Goal: Find specific page/section: Find specific page/section

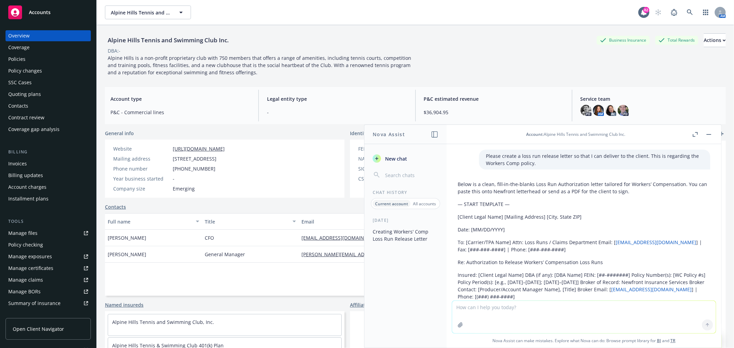
scroll to position [806, 0]
